Goal: Navigation & Orientation: Find specific page/section

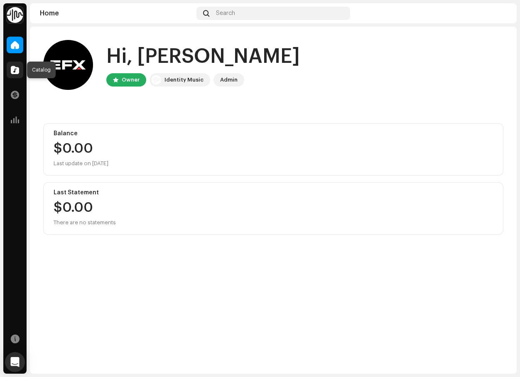
click at [10, 71] on div at bounding box center [15, 70] width 17 height 17
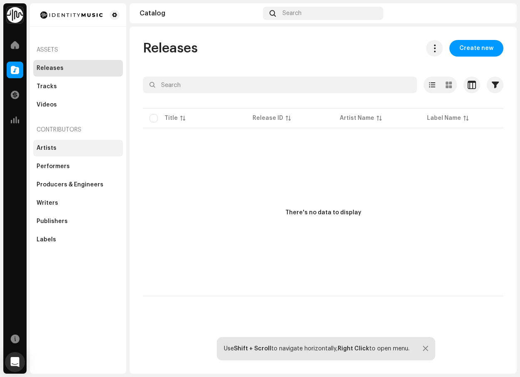
click at [46, 147] on div "Artists" at bounding box center [47, 148] width 20 height 7
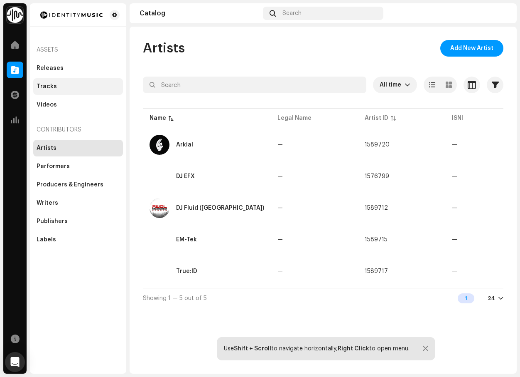
click at [57, 85] on div "Tracks" at bounding box center [78, 86] width 83 height 7
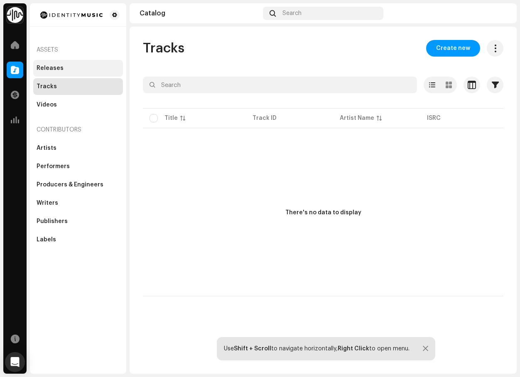
click at [57, 68] on div "Releases" at bounding box center [50, 68] width 27 height 7
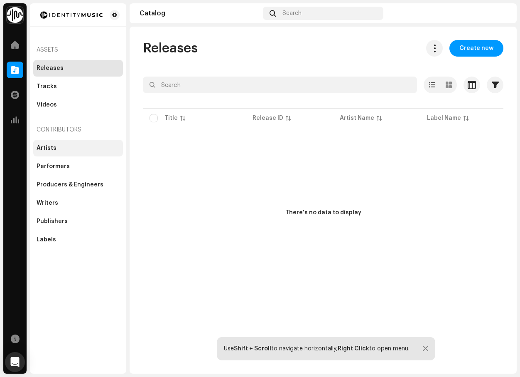
click at [44, 148] on div "Artists" at bounding box center [47, 148] width 20 height 7
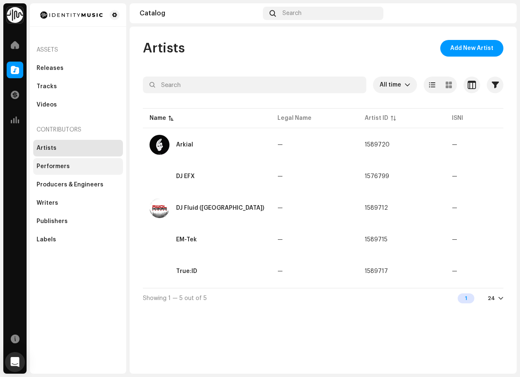
click at [49, 167] on div "Performers" at bounding box center [53, 166] width 33 height 7
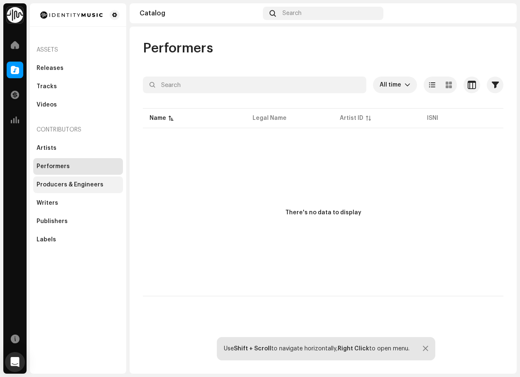
click at [50, 192] on div "Producers & Engineers" at bounding box center [78, 184] width 90 height 17
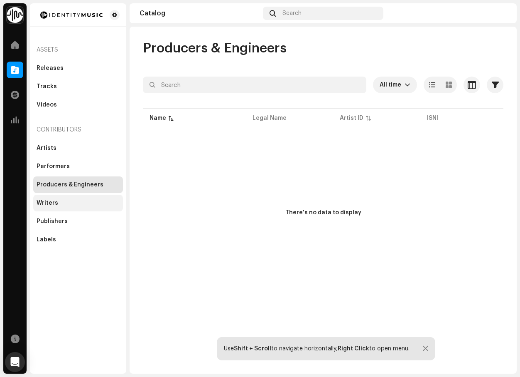
click at [48, 208] on div "Writers" at bounding box center [78, 203] width 90 height 17
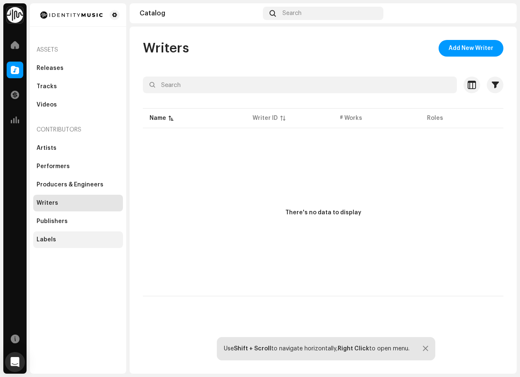
drag, startPoint x: 49, startPoint y: 224, endPoint x: 47, endPoint y: 233, distance: 9.7
click at [49, 224] on div "Publishers" at bounding box center [52, 221] width 31 height 7
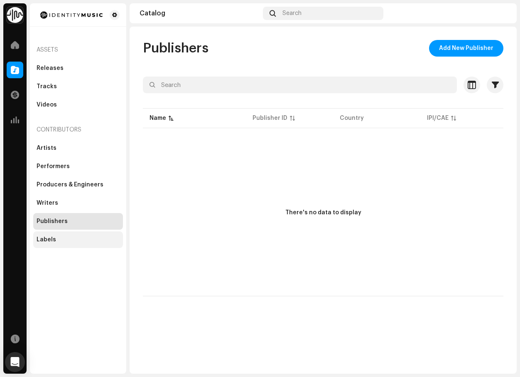
click at [46, 237] on div "Labels" at bounding box center [47, 239] width 20 height 7
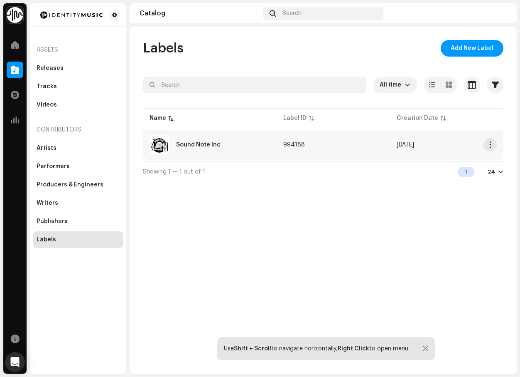
click at [291, 145] on span "994188" at bounding box center [294, 145] width 22 height 6
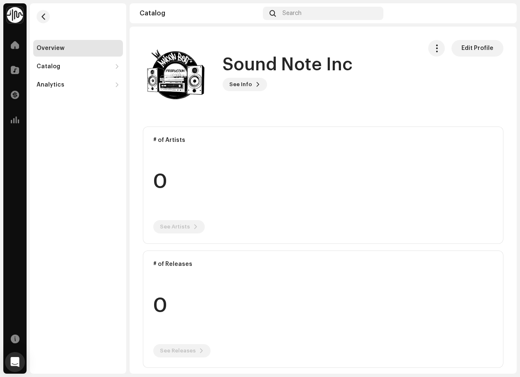
scroll to position [7, 0]
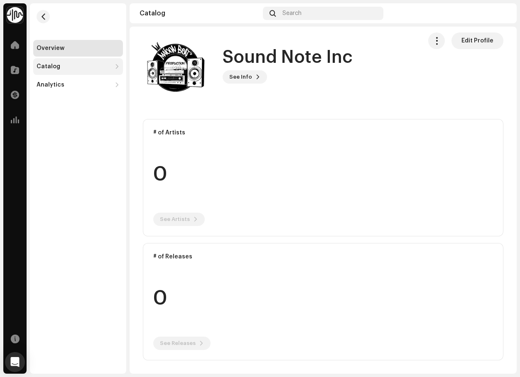
click at [61, 63] on div "Catalog" at bounding box center [74, 66] width 75 height 7
click at [59, 84] on div "Releases" at bounding box center [53, 84] width 27 height 7
